Goal: Transaction & Acquisition: Download file/media

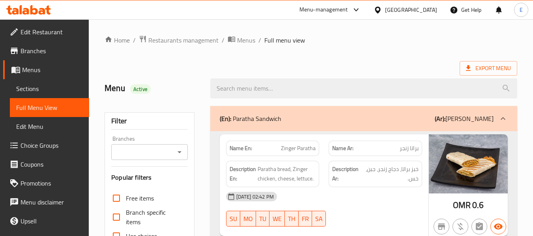
scroll to position [11906, 0]
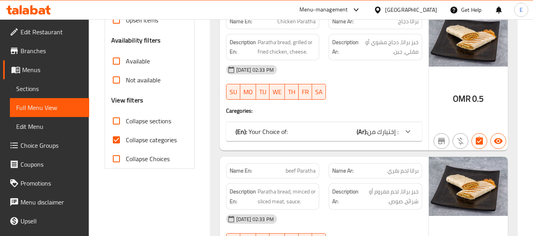
scroll to position [237, 0]
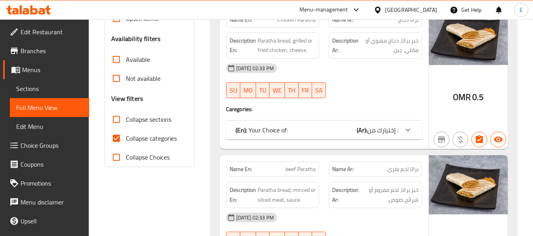
click at [119, 141] on input "Collapse categories" at bounding box center [116, 138] width 19 height 19
checkbox input "false"
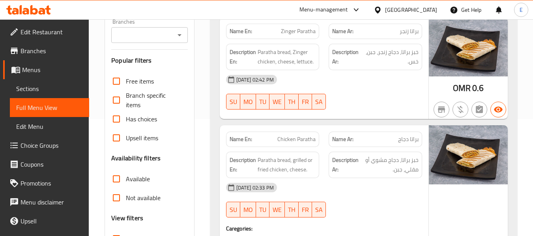
scroll to position [0, 0]
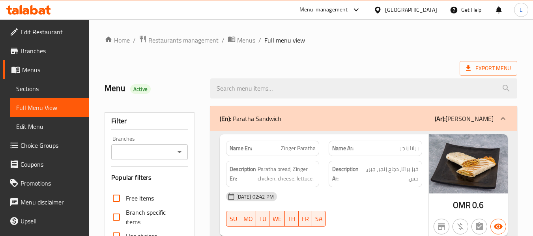
click at [385, 39] on ol "Home / Restaurants management / Menus / Full menu view" at bounding box center [310, 40] width 412 height 10
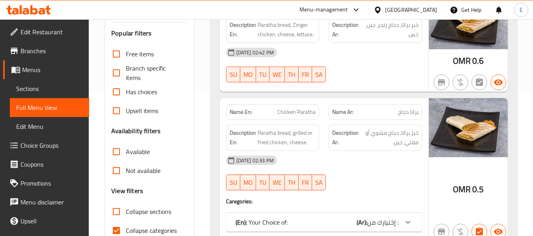
scroll to position [158, 0]
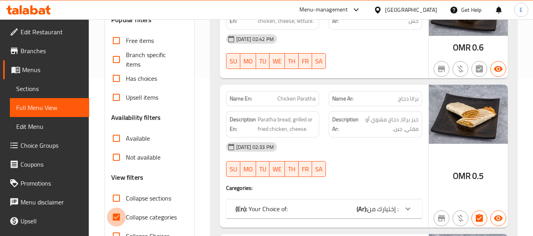
click at [107, 216] on input "Collapse categories" at bounding box center [116, 217] width 19 height 19
checkbox input "false"
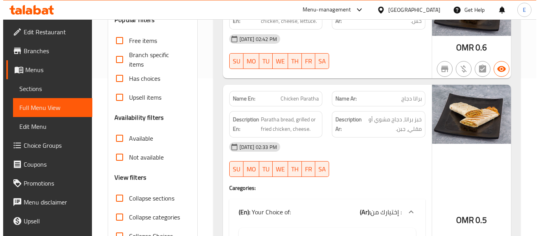
scroll to position [0, 0]
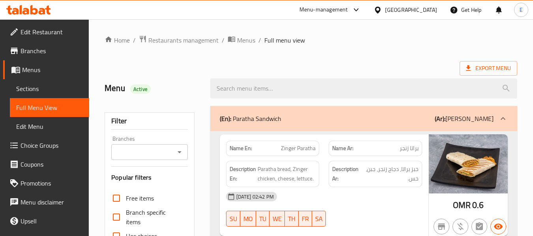
click at [490, 69] on span "Export Menu" at bounding box center [488, 68] width 45 height 10
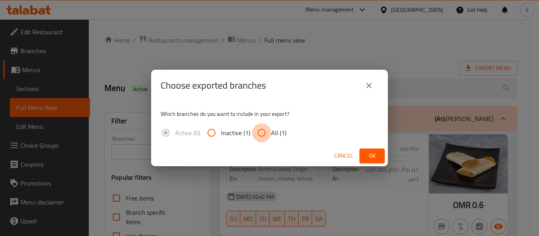
click at [263, 134] on input "All (1)" at bounding box center [261, 132] width 19 height 19
radio input "true"
click at [369, 158] on span "Ok" at bounding box center [372, 156] width 13 height 10
